Goal: Use online tool/utility: Utilize a website feature to perform a specific function

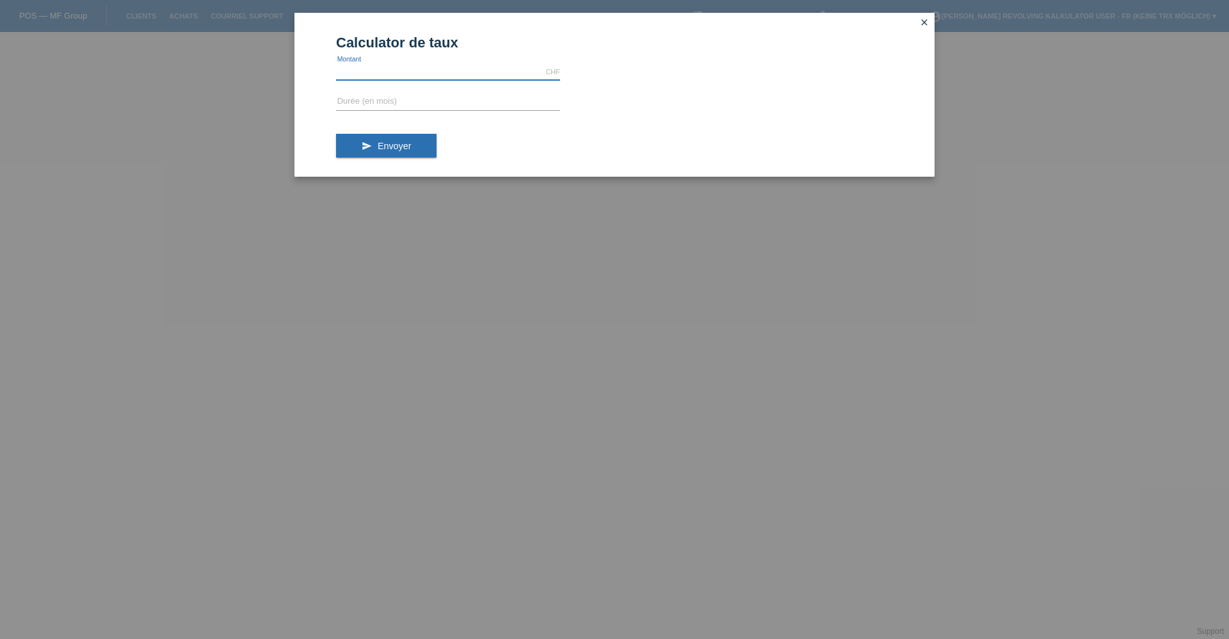
click at [448, 78] on input "text" at bounding box center [448, 72] width 224 height 16
type input "858.00"
click at [431, 104] on input "text" at bounding box center [448, 102] width 224 height 16
click at [408, 144] on span "Envoyer" at bounding box center [394, 146] width 33 height 10
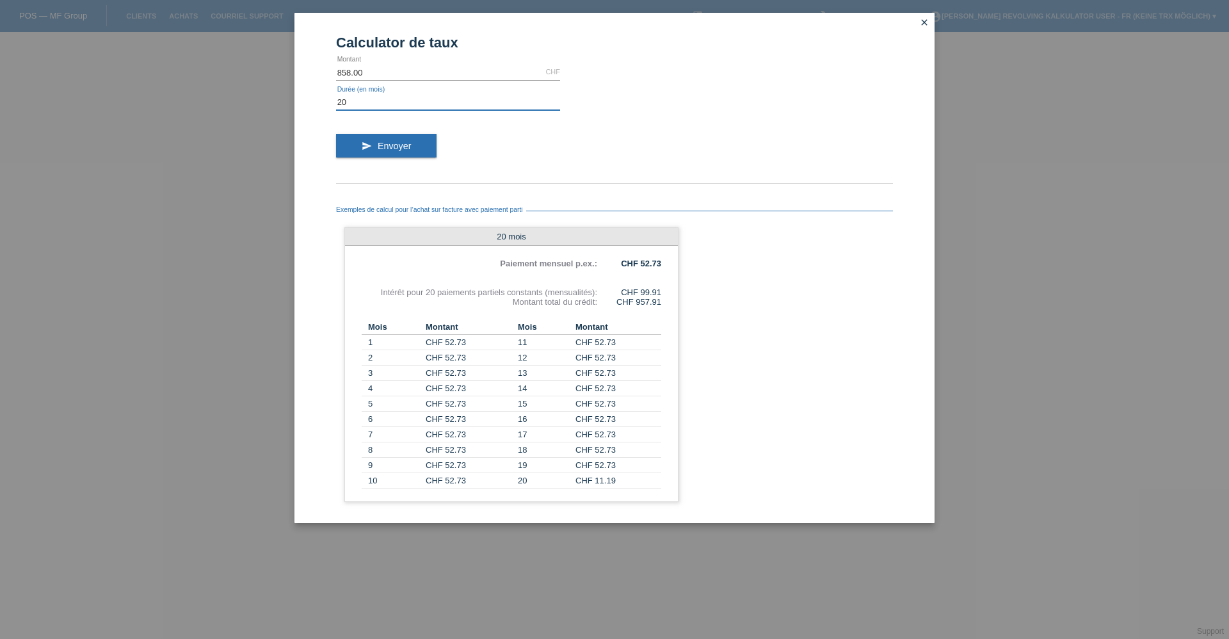
click at [392, 101] on input "20" at bounding box center [448, 102] width 224 height 16
click at [391, 140] on button "send Envoyer" at bounding box center [386, 146] width 101 height 24
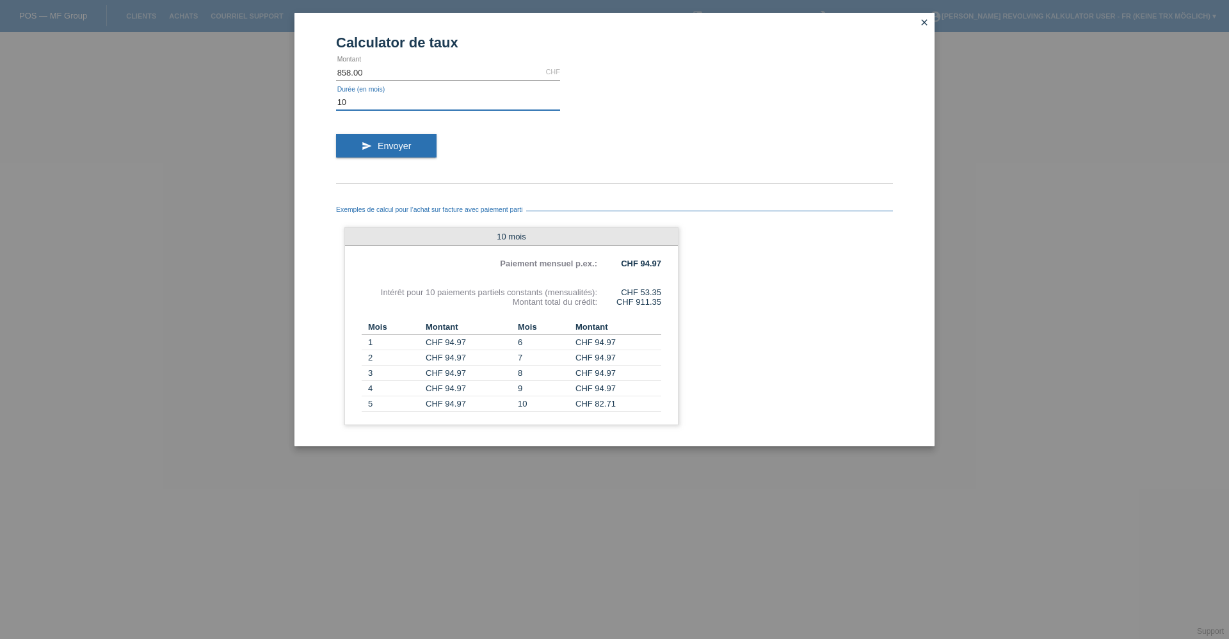
click at [398, 102] on input "10" at bounding box center [448, 102] width 224 height 16
type input "20"
click at [382, 152] on button "send Envoyer" at bounding box center [386, 146] width 101 height 24
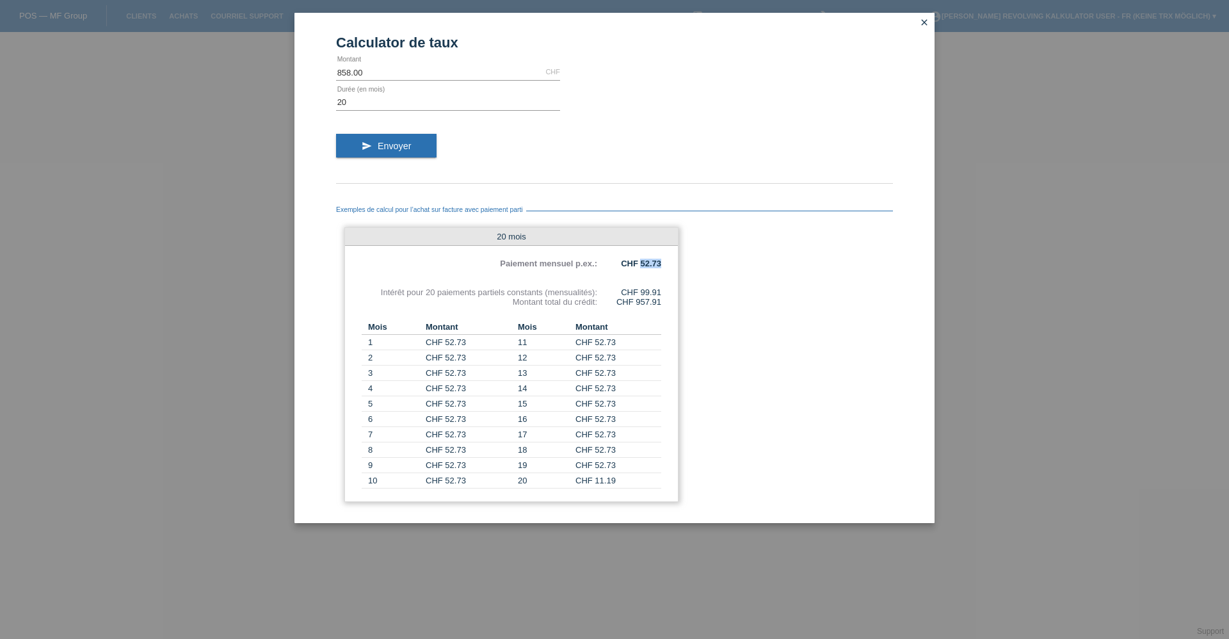
drag, startPoint x: 641, startPoint y: 264, endPoint x: 667, endPoint y: 267, distance: 26.4
click at [667, 267] on div "20 mois Paiement mensuel p.ex.: CHF 52.73 Intérêt pour 20 paiements partiels co…" at bounding box center [511, 364] width 334 height 275
